Goal: Check status: Check status

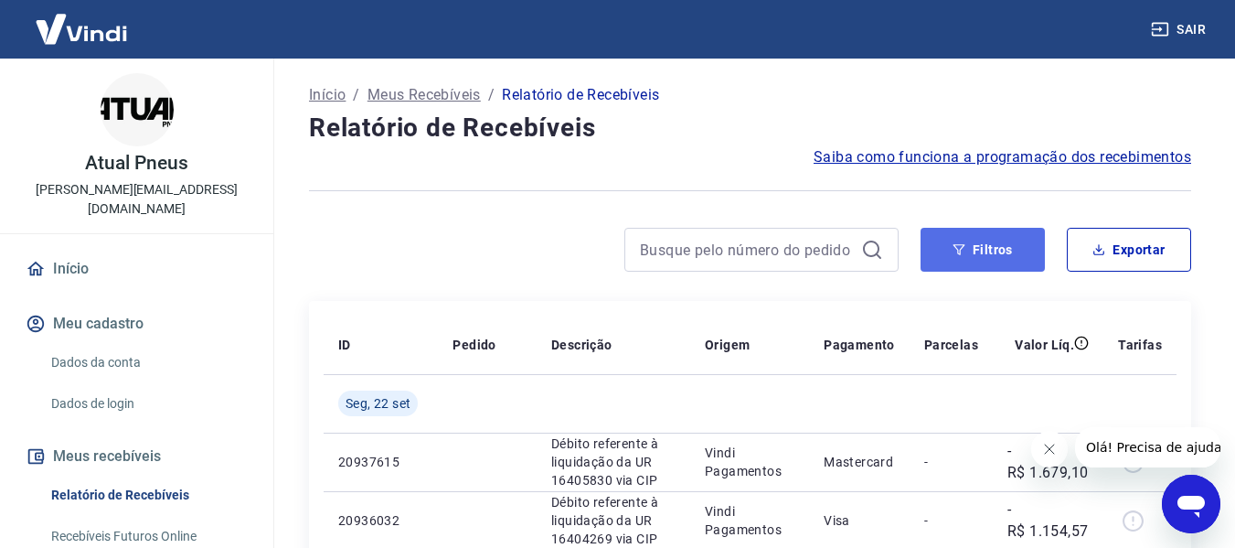
click at [973, 251] on button "Filtros" at bounding box center [983, 250] width 124 height 44
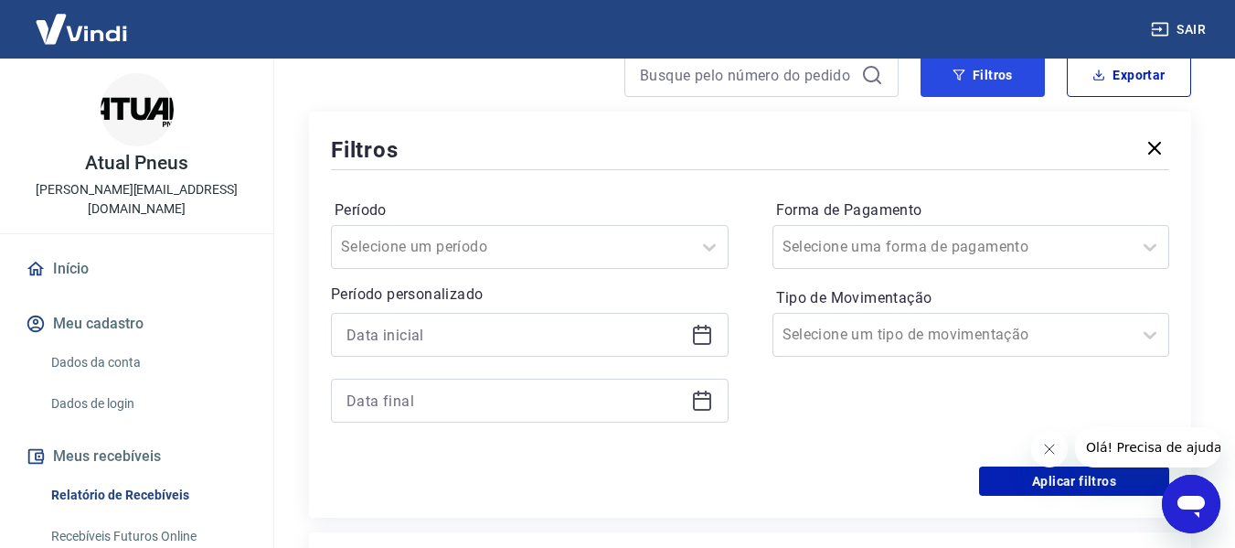
scroll to position [183, 0]
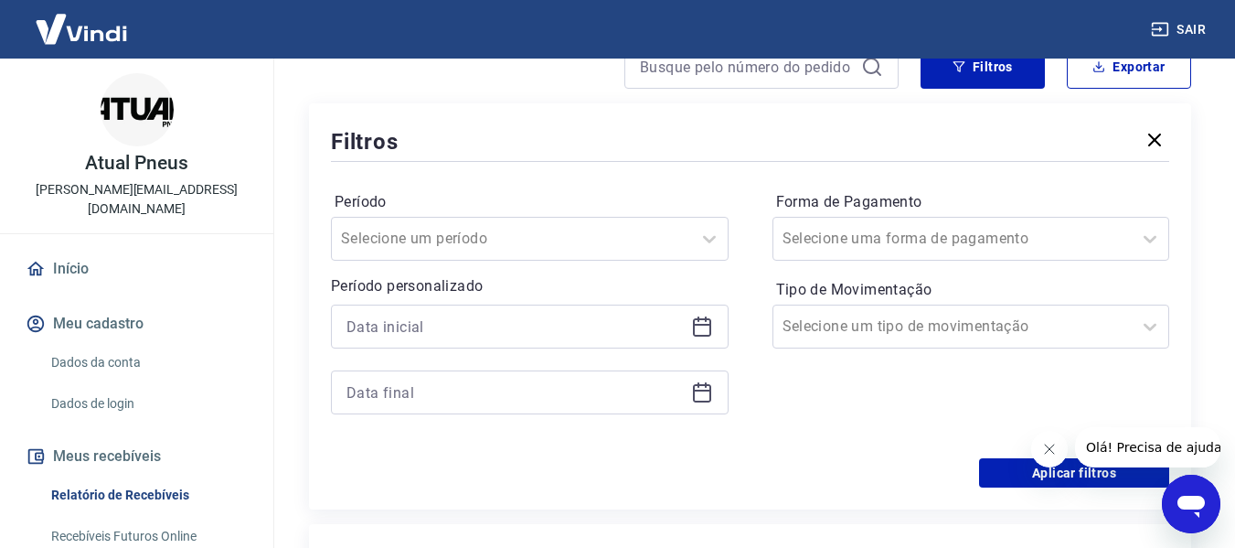
click at [700, 326] on icon at bounding box center [702, 326] width 22 height 22
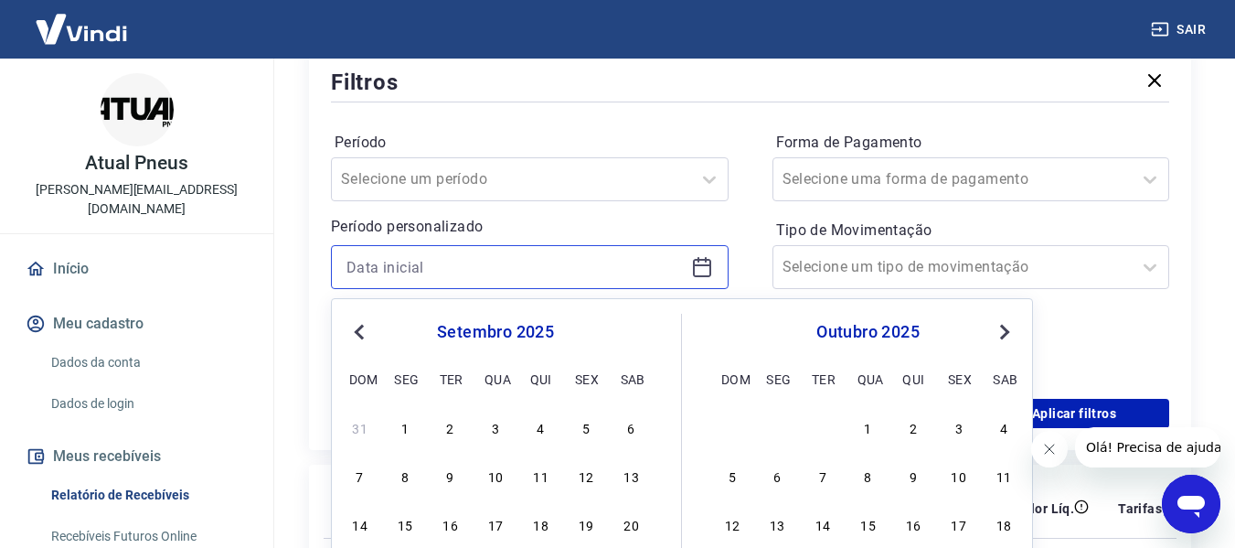
scroll to position [274, 0]
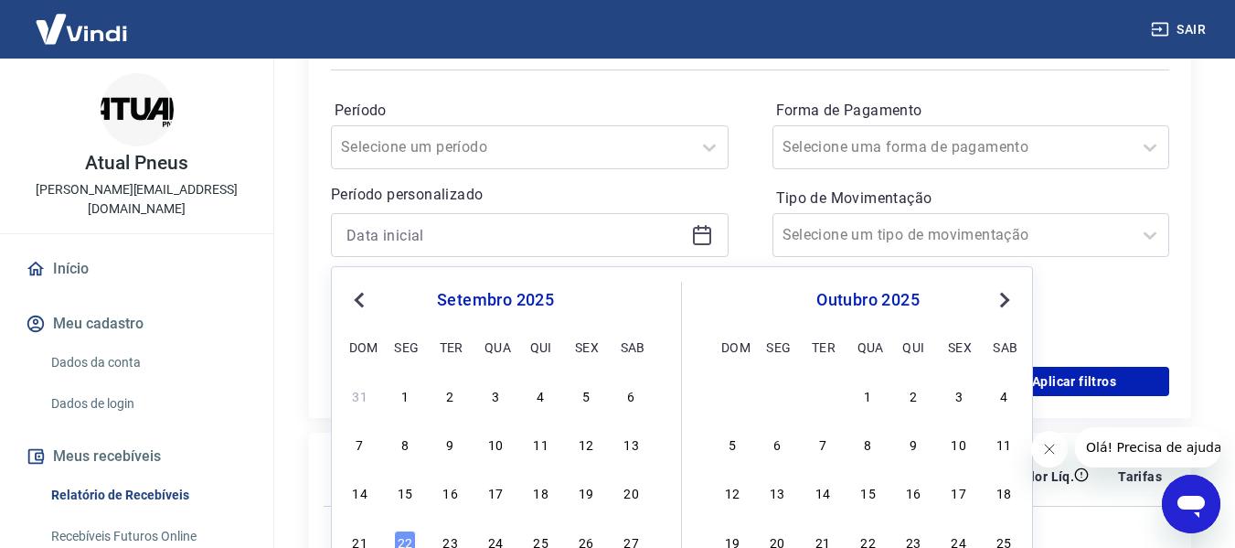
click at [499, 488] on div "17" at bounding box center [496, 492] width 22 height 22
type input "[DATE]"
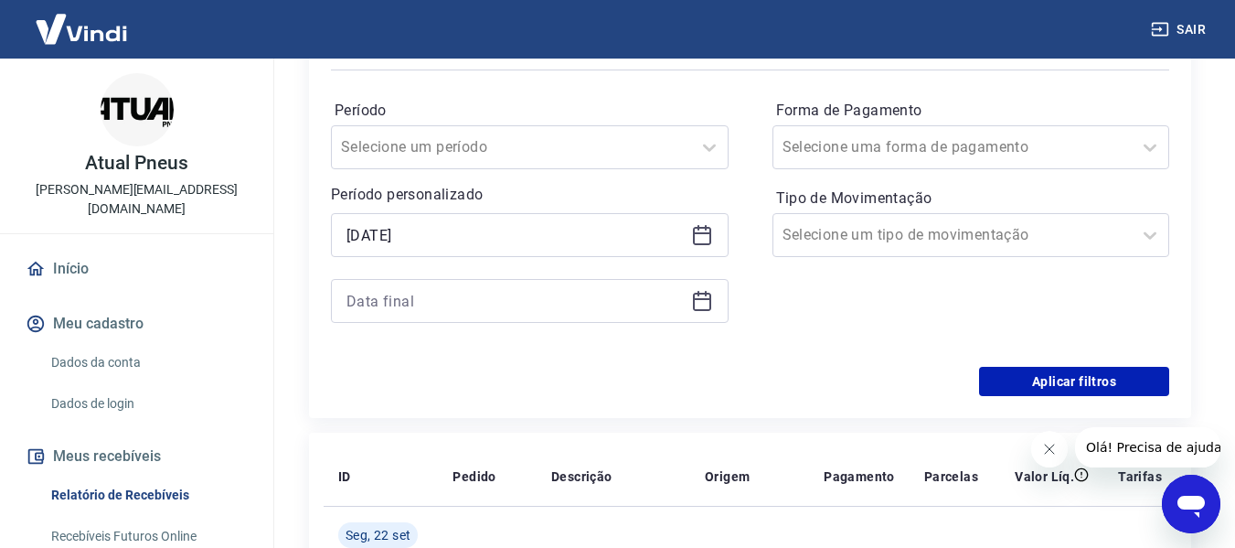
click at [703, 300] on icon at bounding box center [702, 299] width 18 height 2
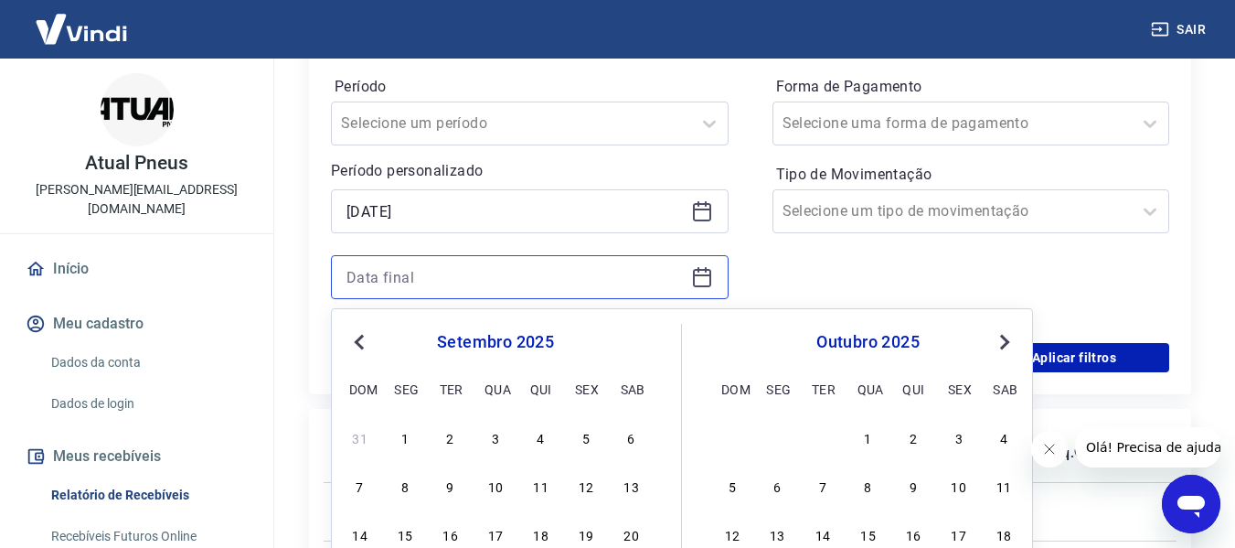
scroll to position [366, 0]
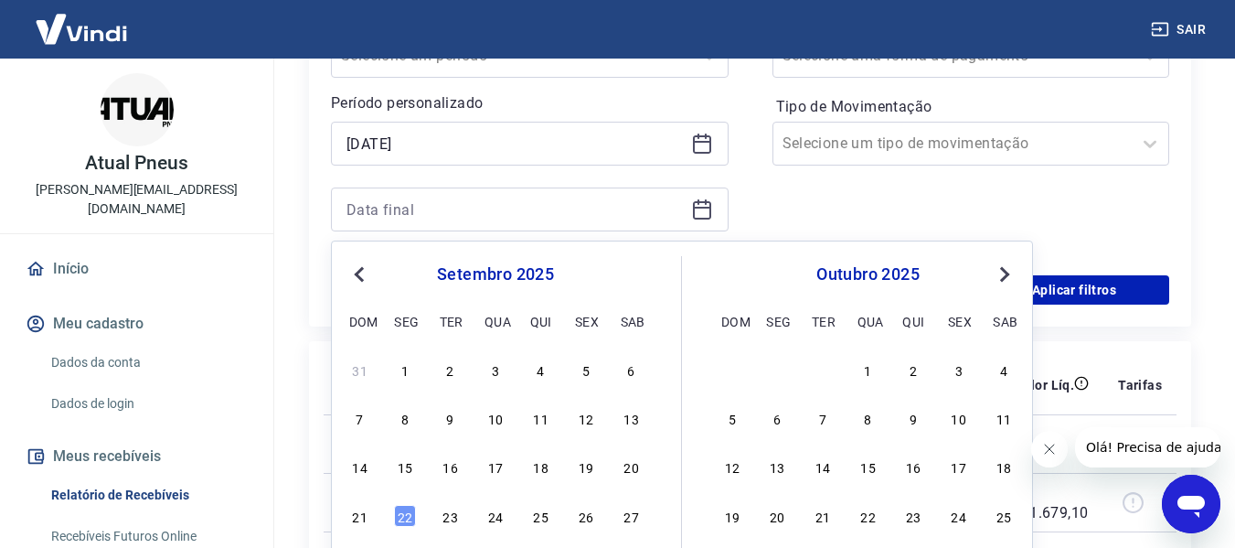
click at [503, 474] on div "17" at bounding box center [496, 466] width 22 height 22
type input "[DATE]"
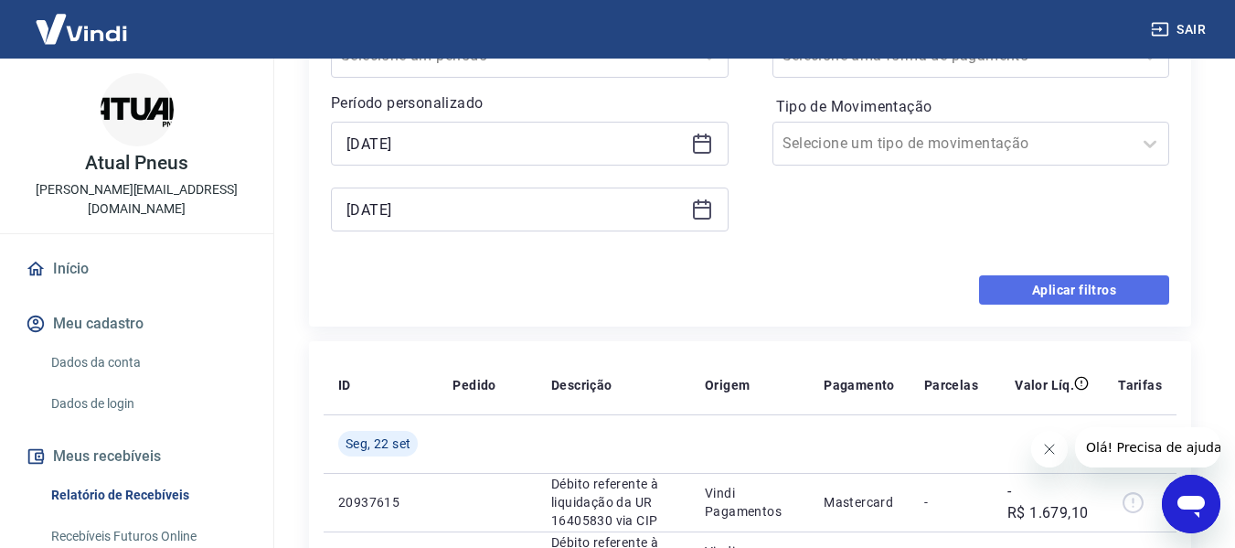
click at [1085, 292] on button "Aplicar filtros" at bounding box center [1074, 289] width 190 height 29
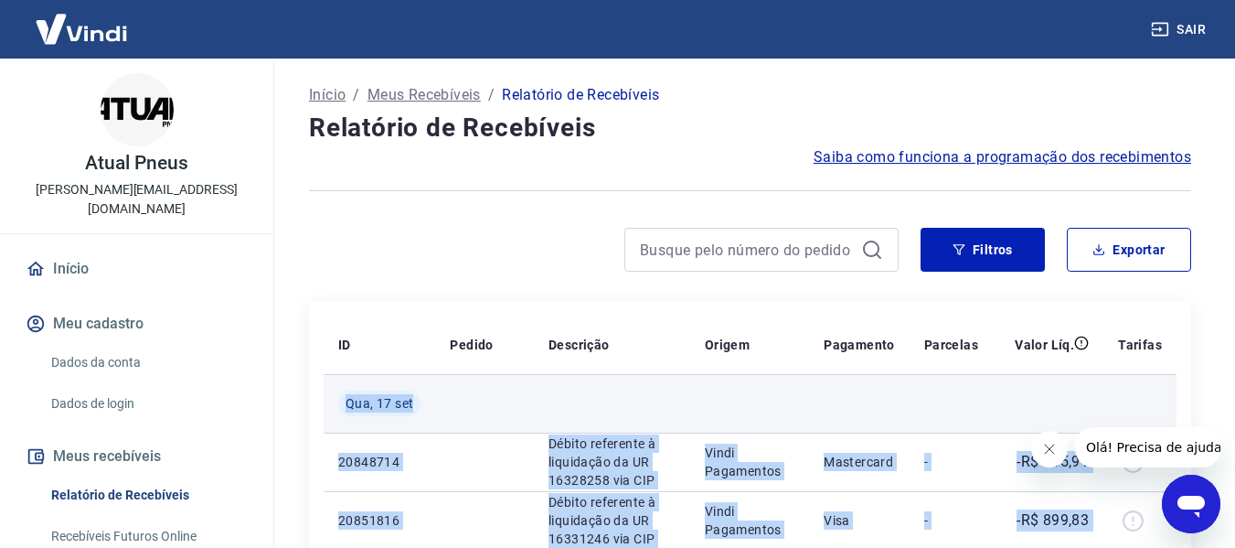
drag, startPoint x: 1095, startPoint y: 224, endPoint x: 343, endPoint y: 412, distance: 774.9
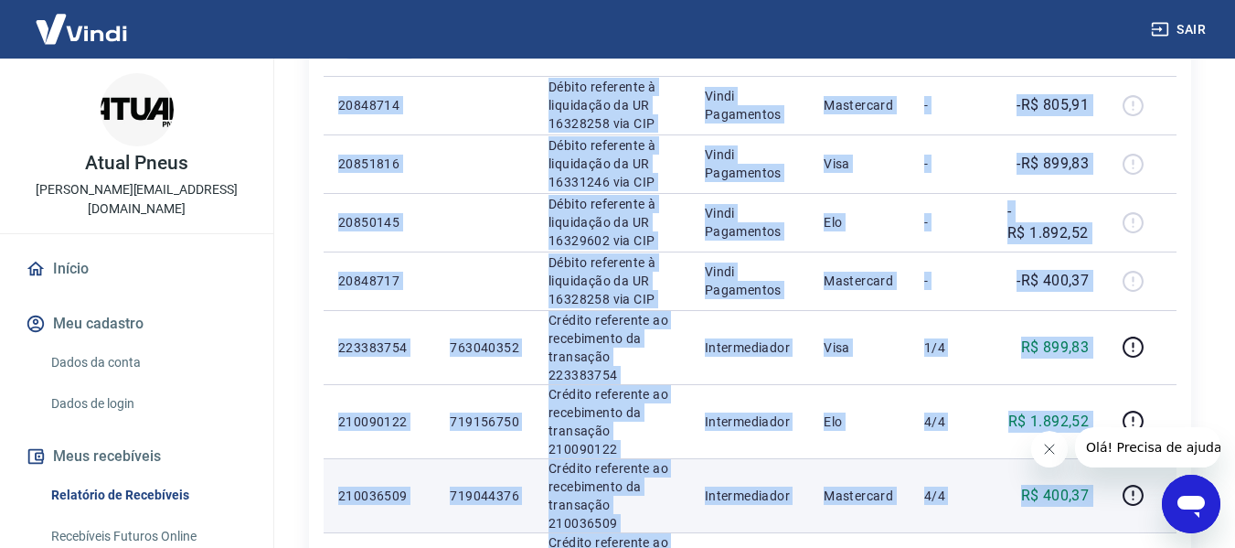
scroll to position [457, 0]
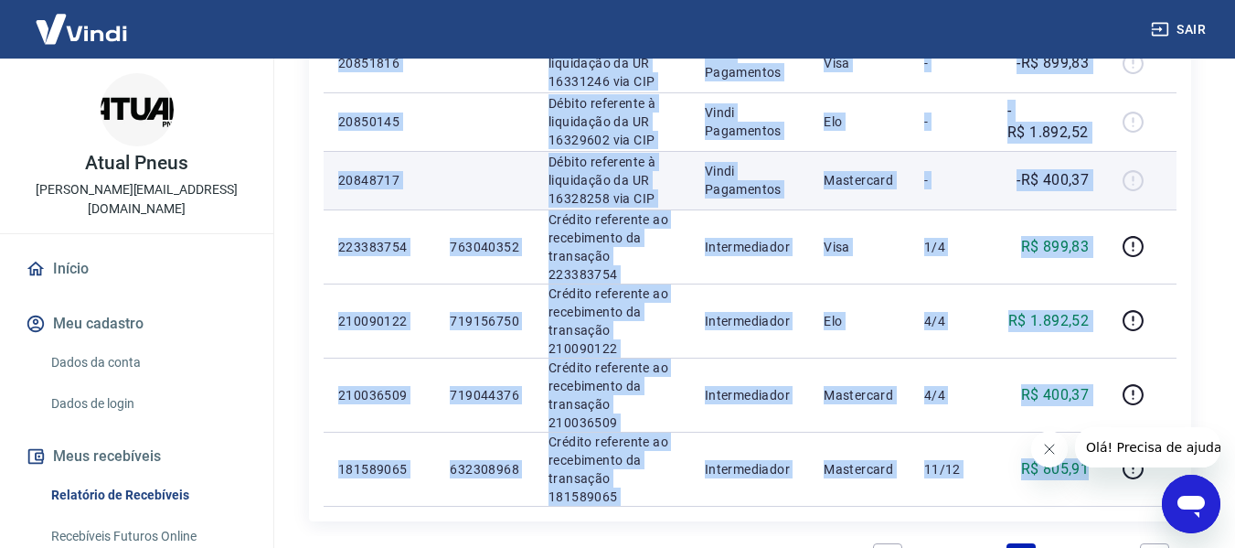
click at [967, 200] on td "-" at bounding box center [951, 180] width 83 height 59
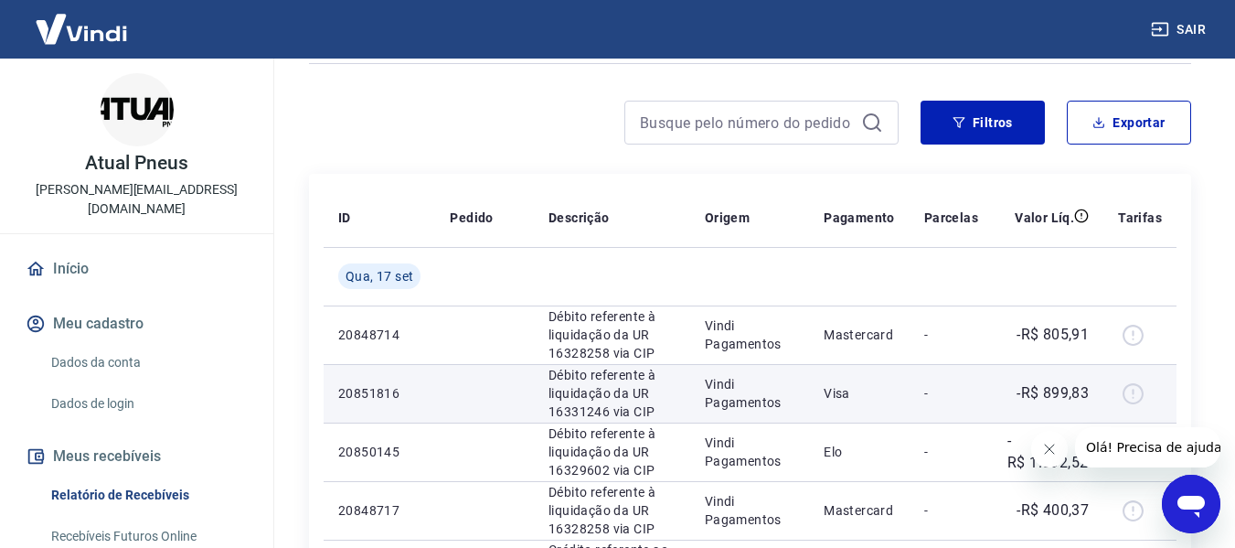
scroll to position [91, 0]
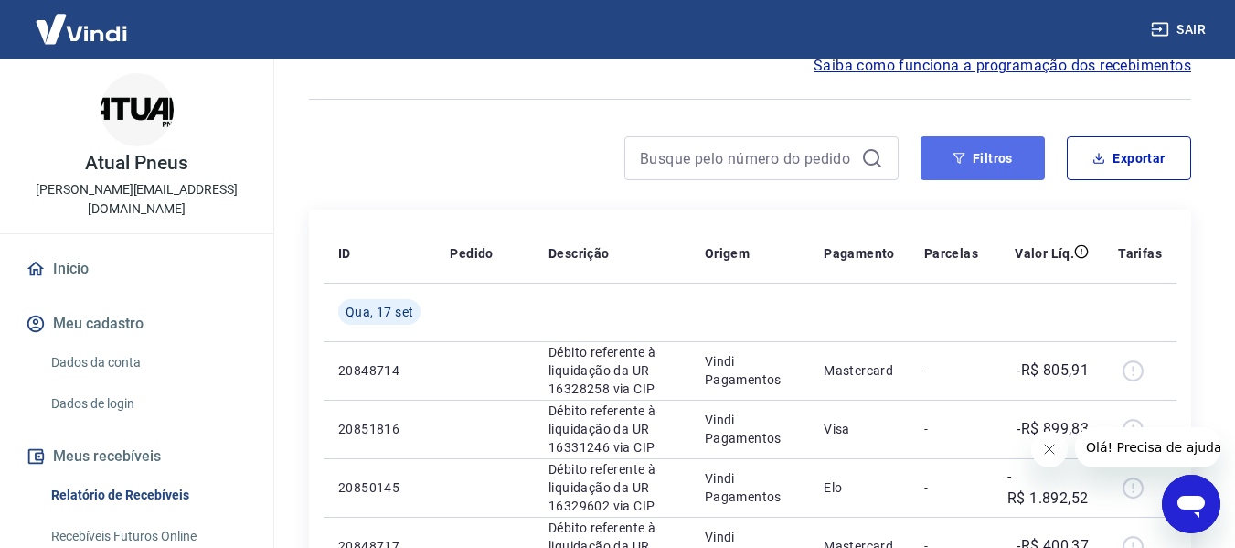
click at [1003, 151] on button "Filtros" at bounding box center [983, 158] width 124 height 44
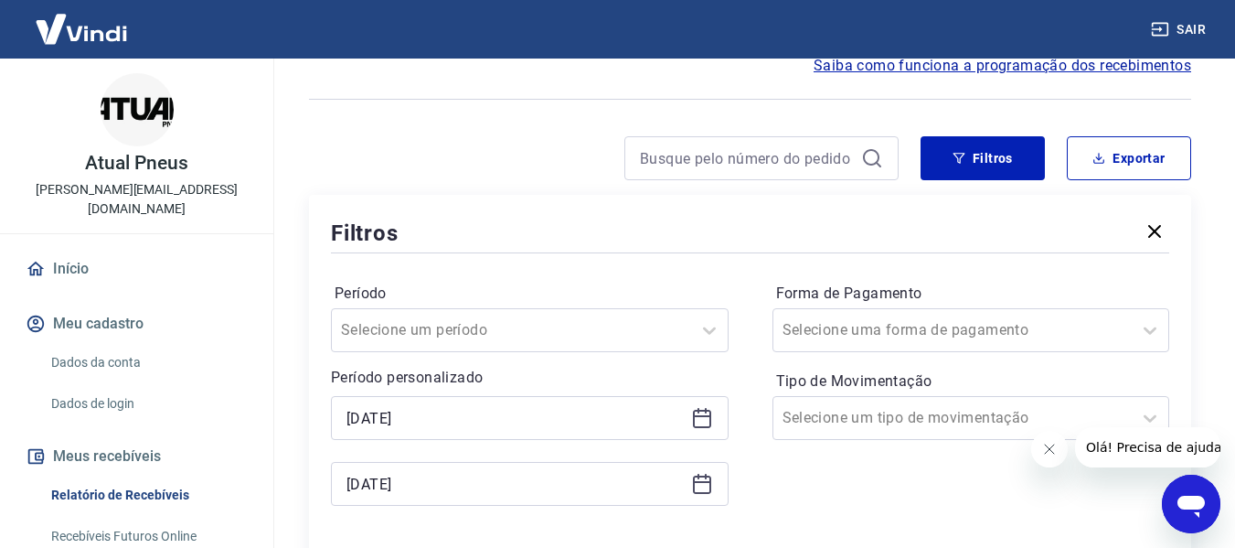
click at [704, 412] on icon at bounding box center [702, 418] width 22 height 22
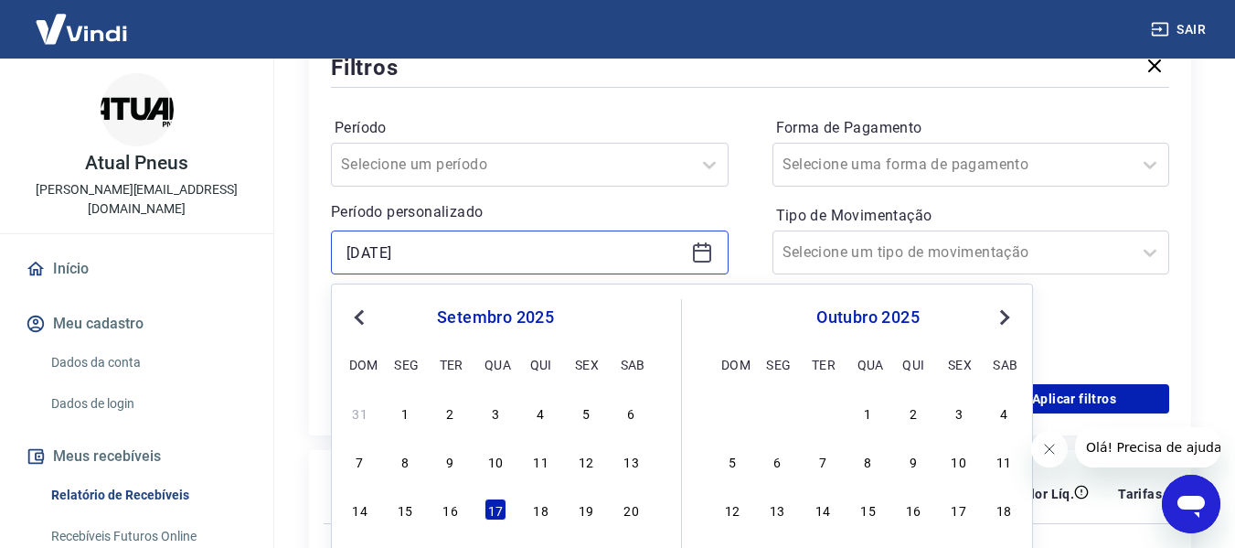
scroll to position [274, 0]
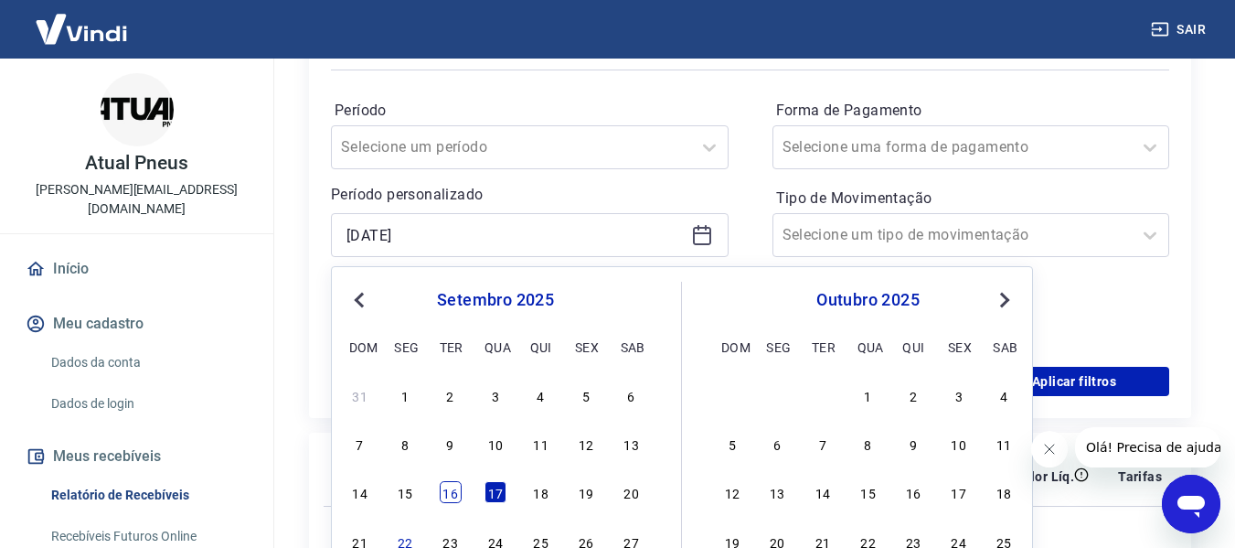
click at [453, 495] on div "16" at bounding box center [451, 492] width 22 height 22
type input "[DATE]"
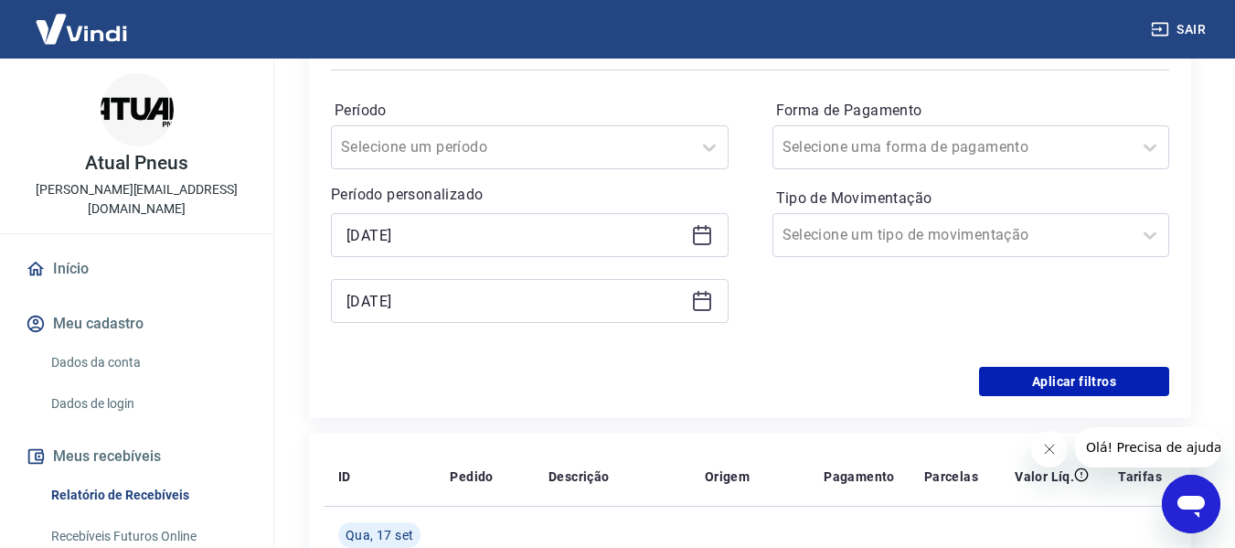
click at [711, 298] on icon at bounding box center [702, 302] width 18 height 18
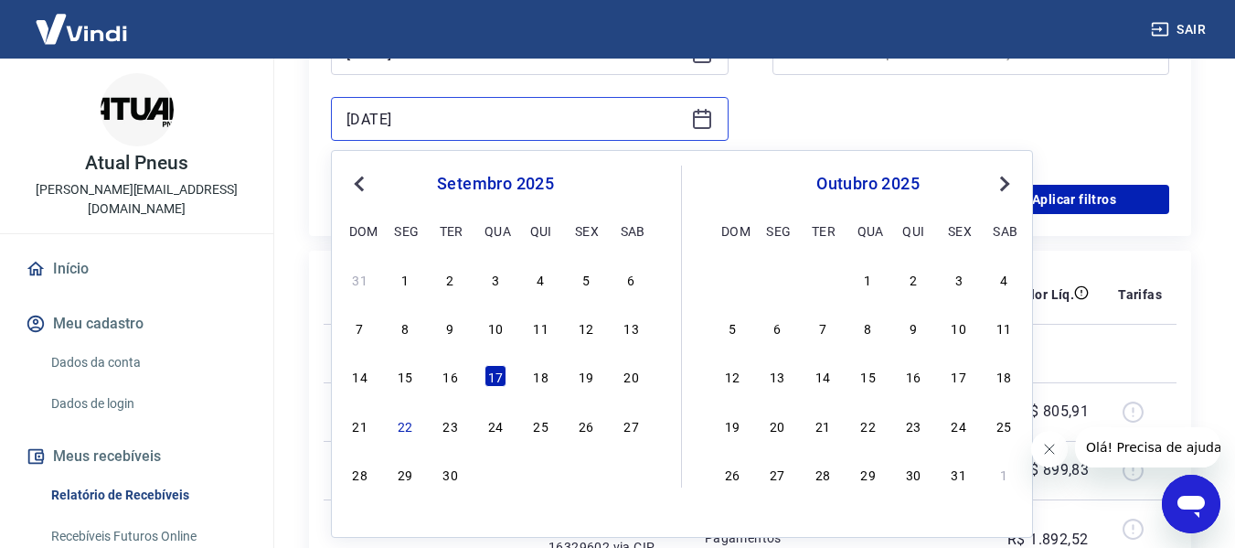
scroll to position [457, 0]
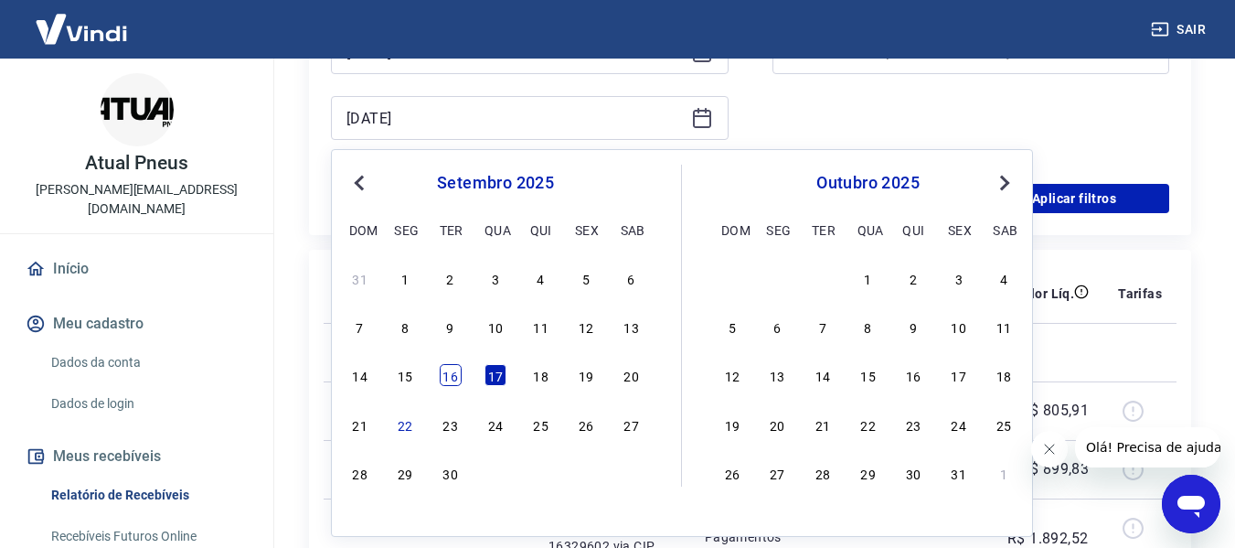
click at [455, 379] on div "16" at bounding box center [451, 375] width 22 height 22
type input "[DATE]"
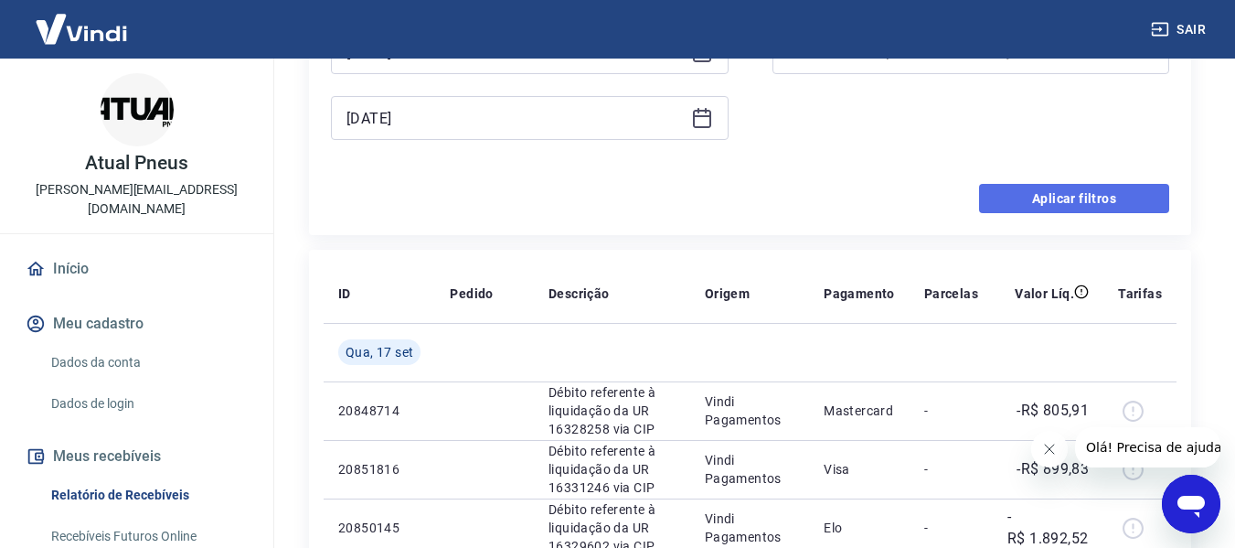
click at [1105, 200] on button "Aplicar filtros" at bounding box center [1074, 198] width 190 height 29
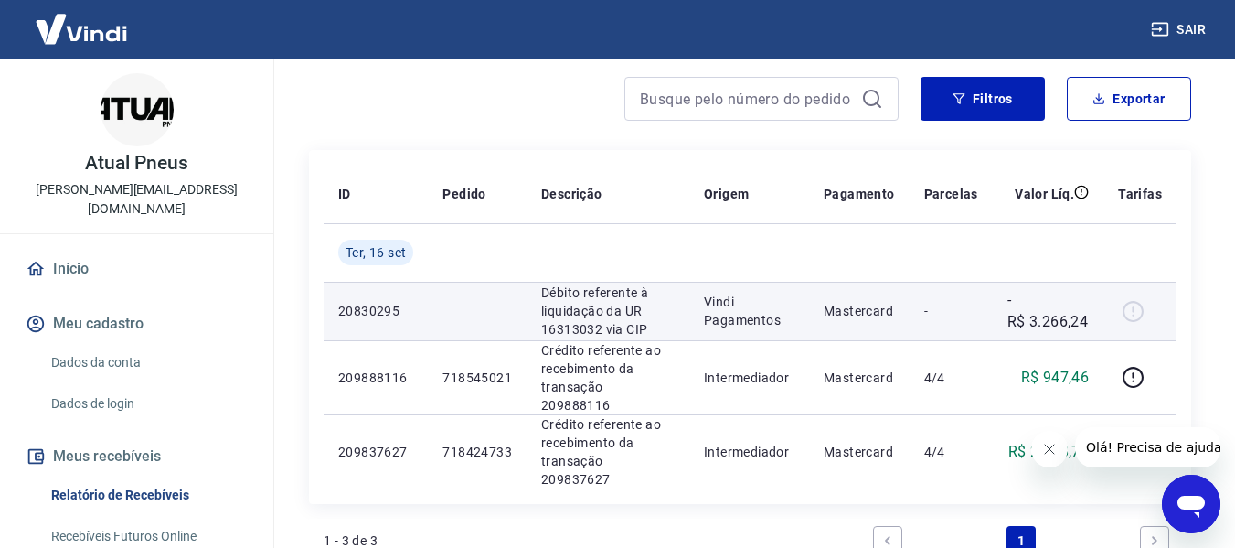
scroll to position [183, 0]
